Goal: Find specific page/section: Find specific page/section

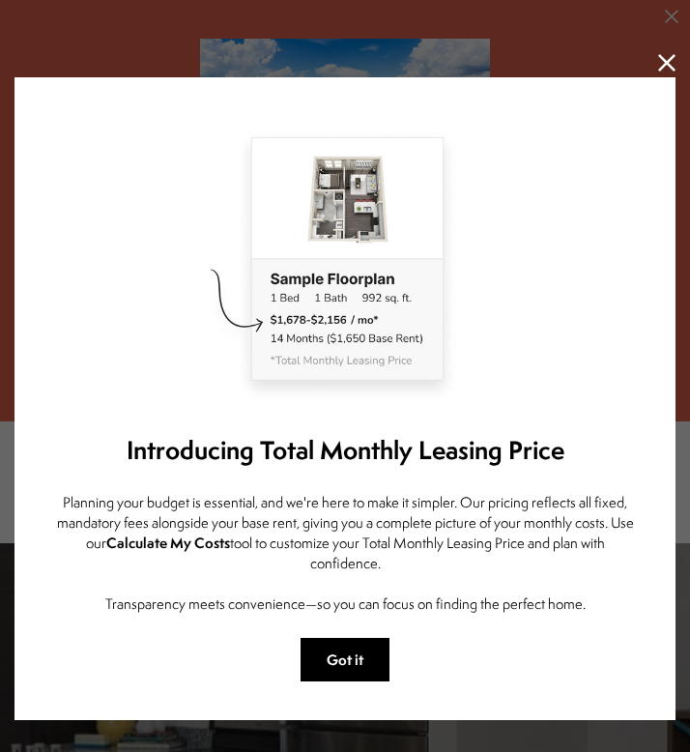
click at [355, 656] on button "Got it" at bounding box center [345, 659] width 89 height 43
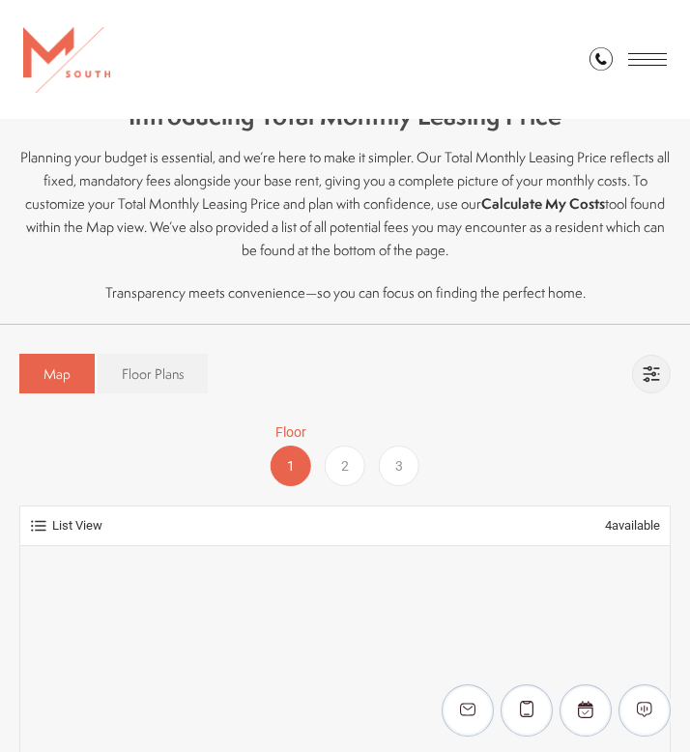
scroll to position [1681, 0]
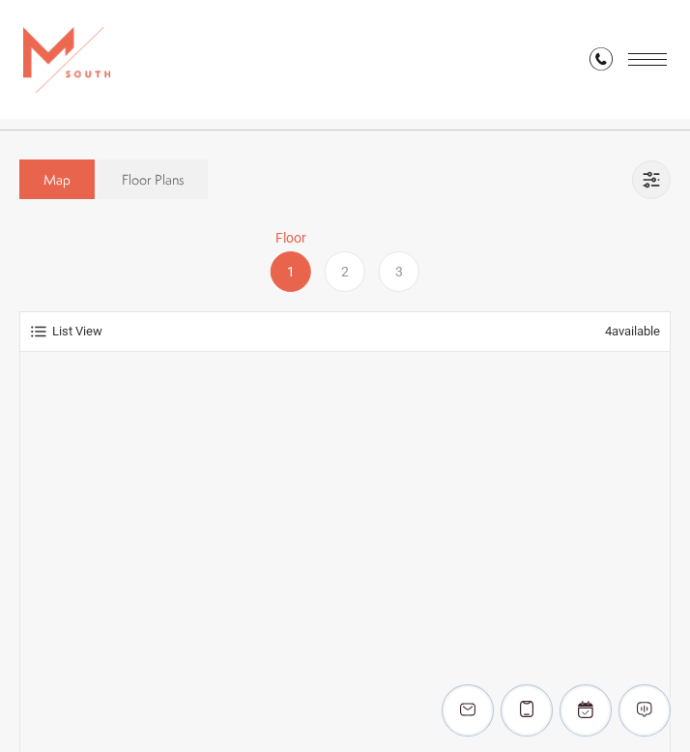
click at [397, 272] on span "3" at bounding box center [399, 272] width 8 height 20
click at [161, 191] on link "Floor Plans" at bounding box center [153, 179] width 110 height 40
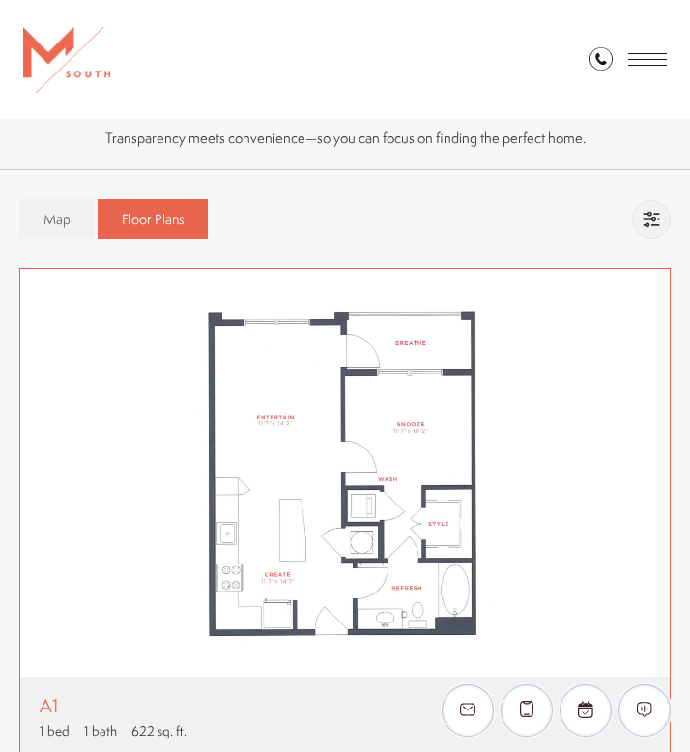
scroll to position [1635, 0]
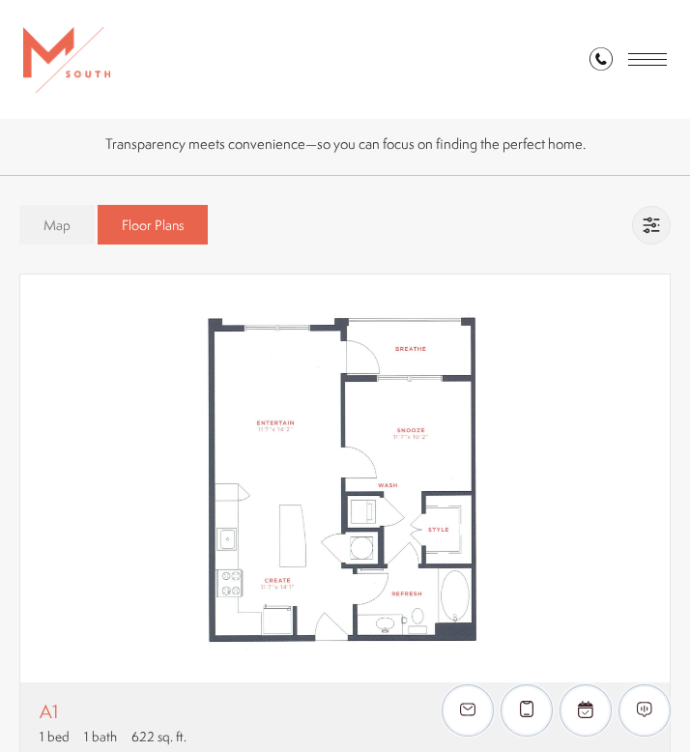
click at [53, 214] on link "Map" at bounding box center [56, 225] width 75 height 40
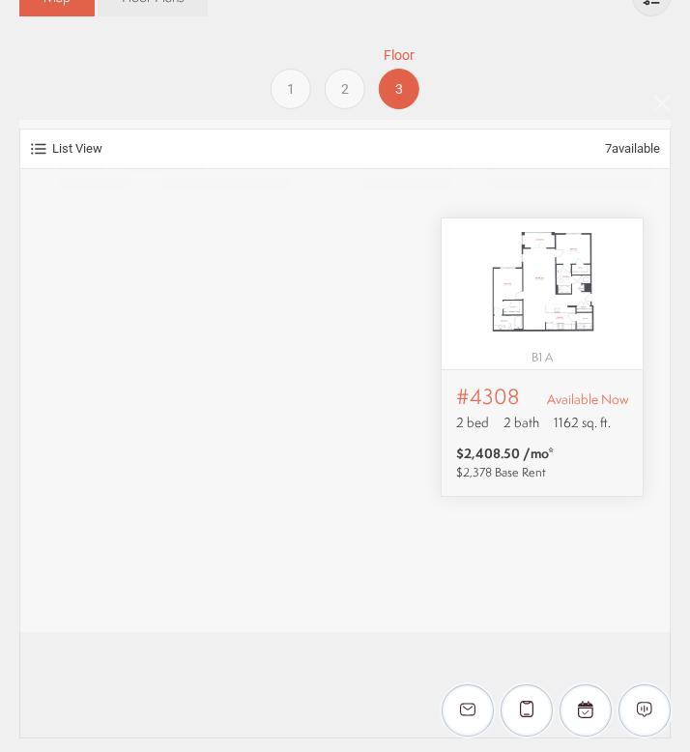
scroll to position [0, 0]
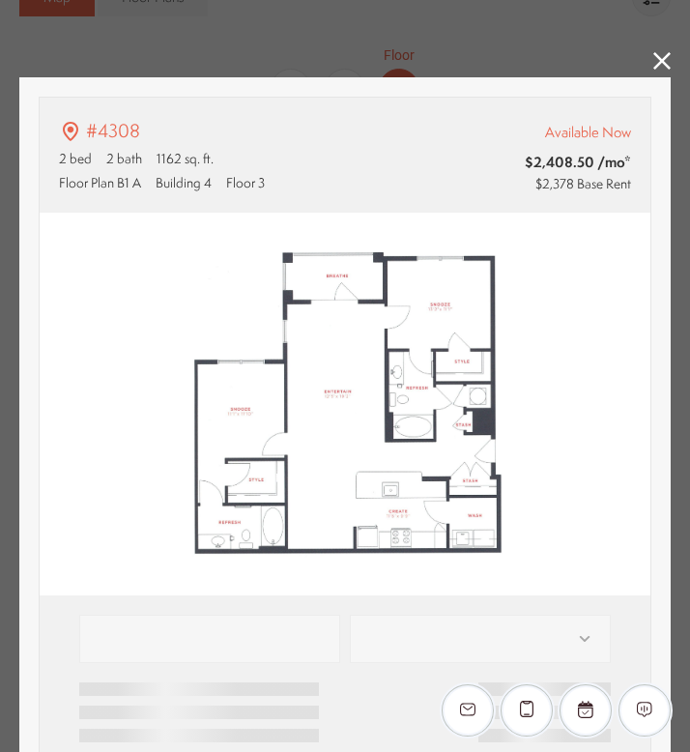
type input "**********"
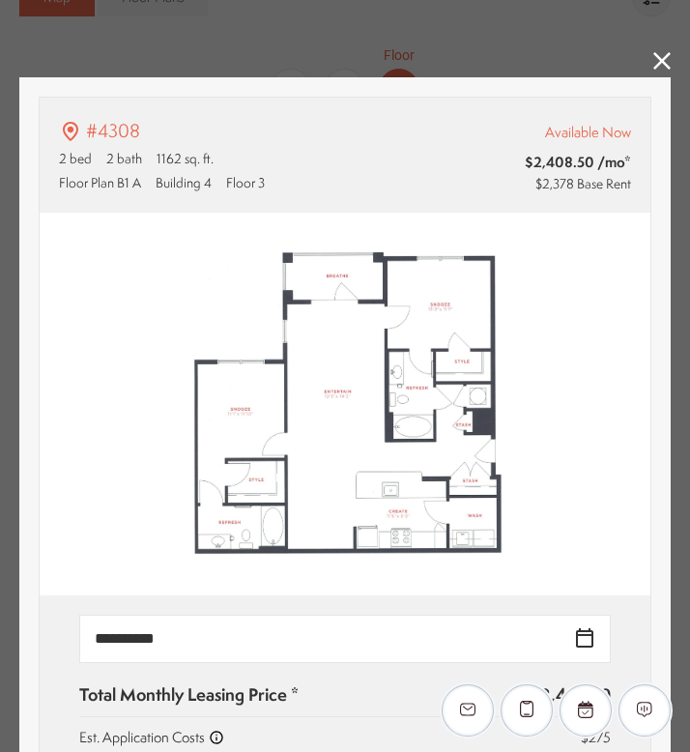
click at [658, 55] on icon at bounding box center [661, 60] width 17 height 17
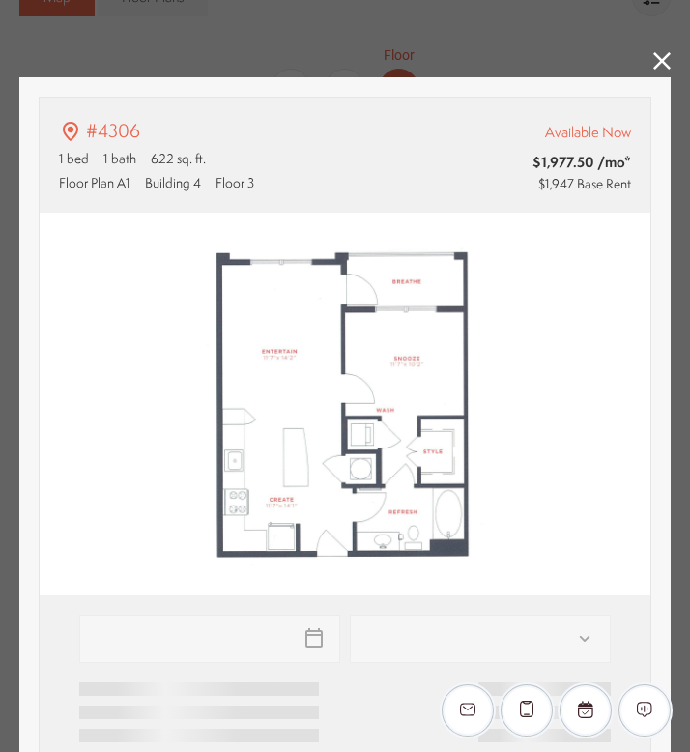
type input "**********"
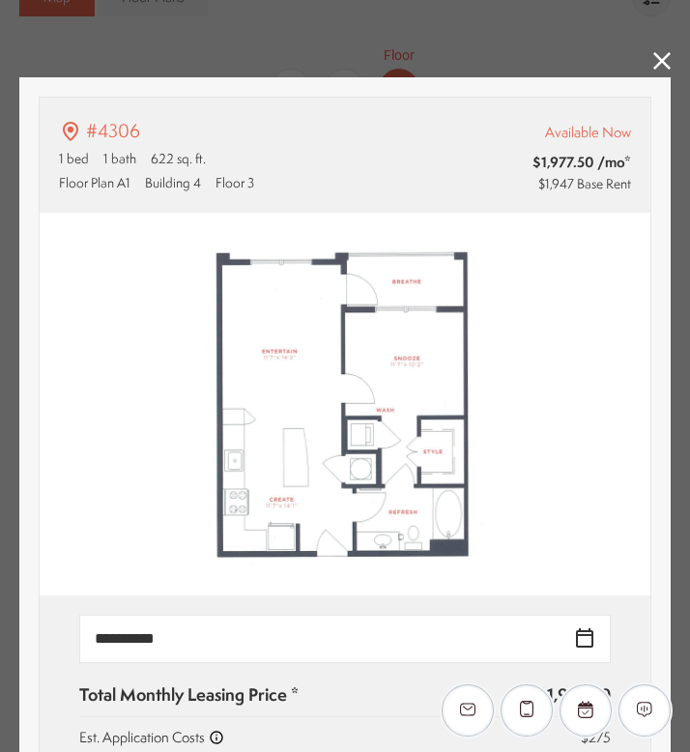
click at [663, 55] on icon at bounding box center [661, 60] width 17 height 17
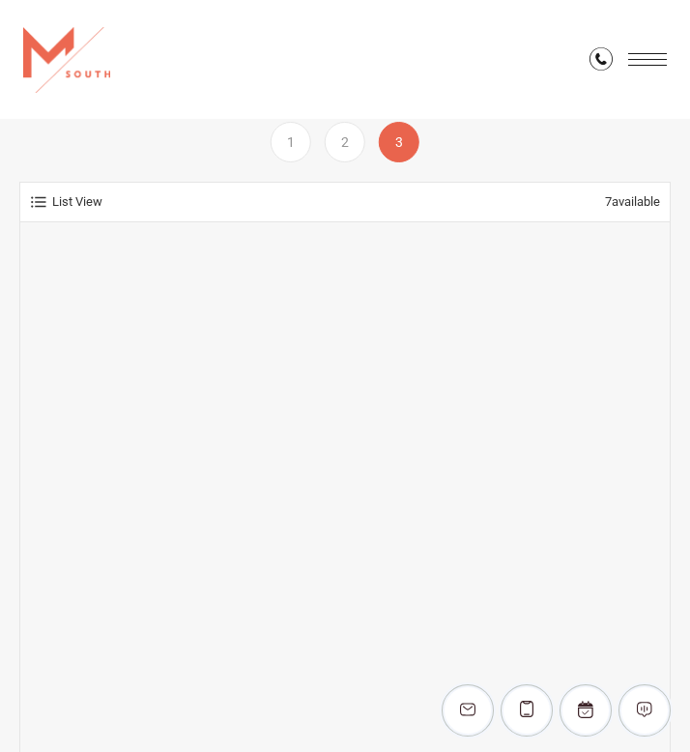
scroll to position [1801, 0]
click at [347, 158] on span "2" at bounding box center [345, 151] width 8 height 20
click at [302, 151] on div "1" at bounding box center [291, 150] width 41 height 41
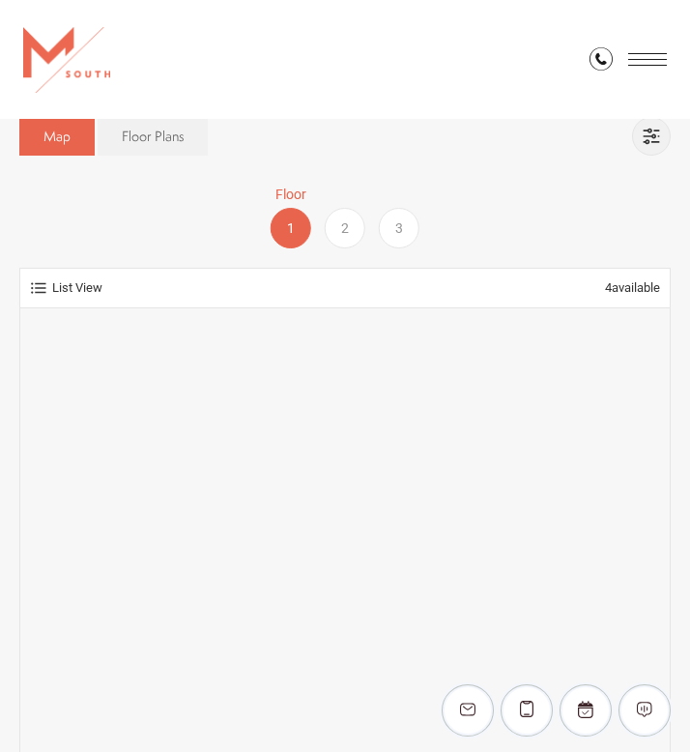
scroll to position [1723, 0]
click at [161, 132] on span "Floor Plans" at bounding box center [153, 137] width 62 height 19
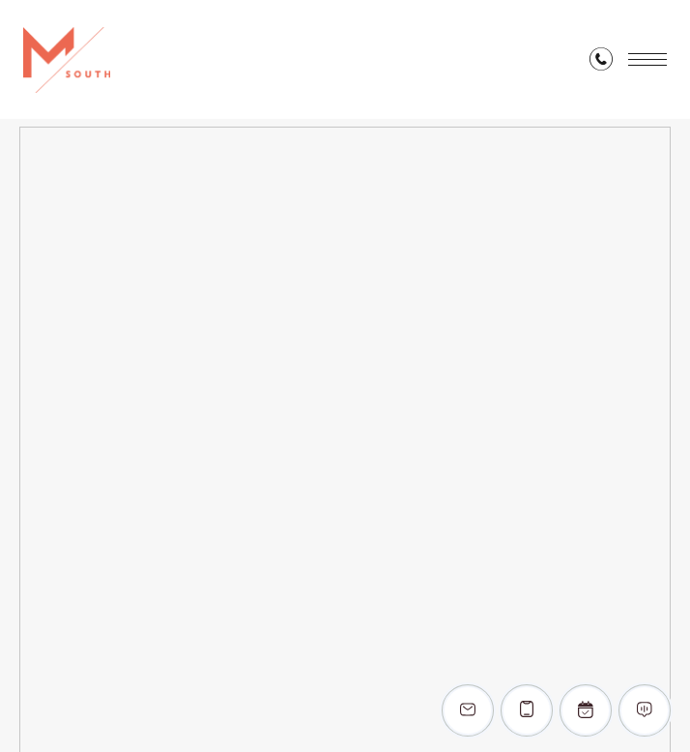
scroll to position [6786, 0]
